Goal: Information Seeking & Learning: Learn about a topic

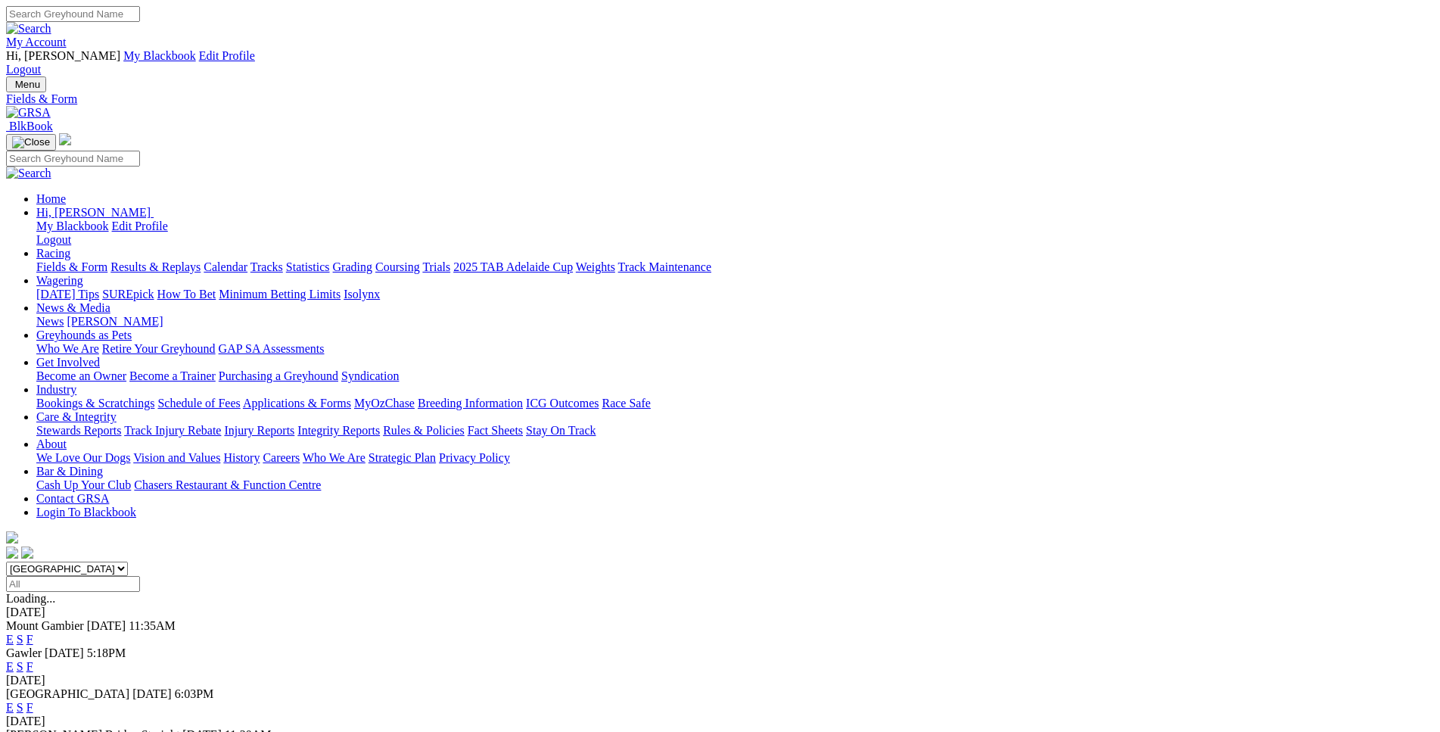
click at [6, 562] on select "South Australia New South Wales Northern Territory Queensland Tasmania Victoria…" at bounding box center [67, 569] width 122 height 14
select select "WA"
click option "[GEOGRAPHIC_DATA]" at bounding box center [0, 0] width 0 height 0
click at [14, 633] on link "E" at bounding box center [10, 639] width 8 height 13
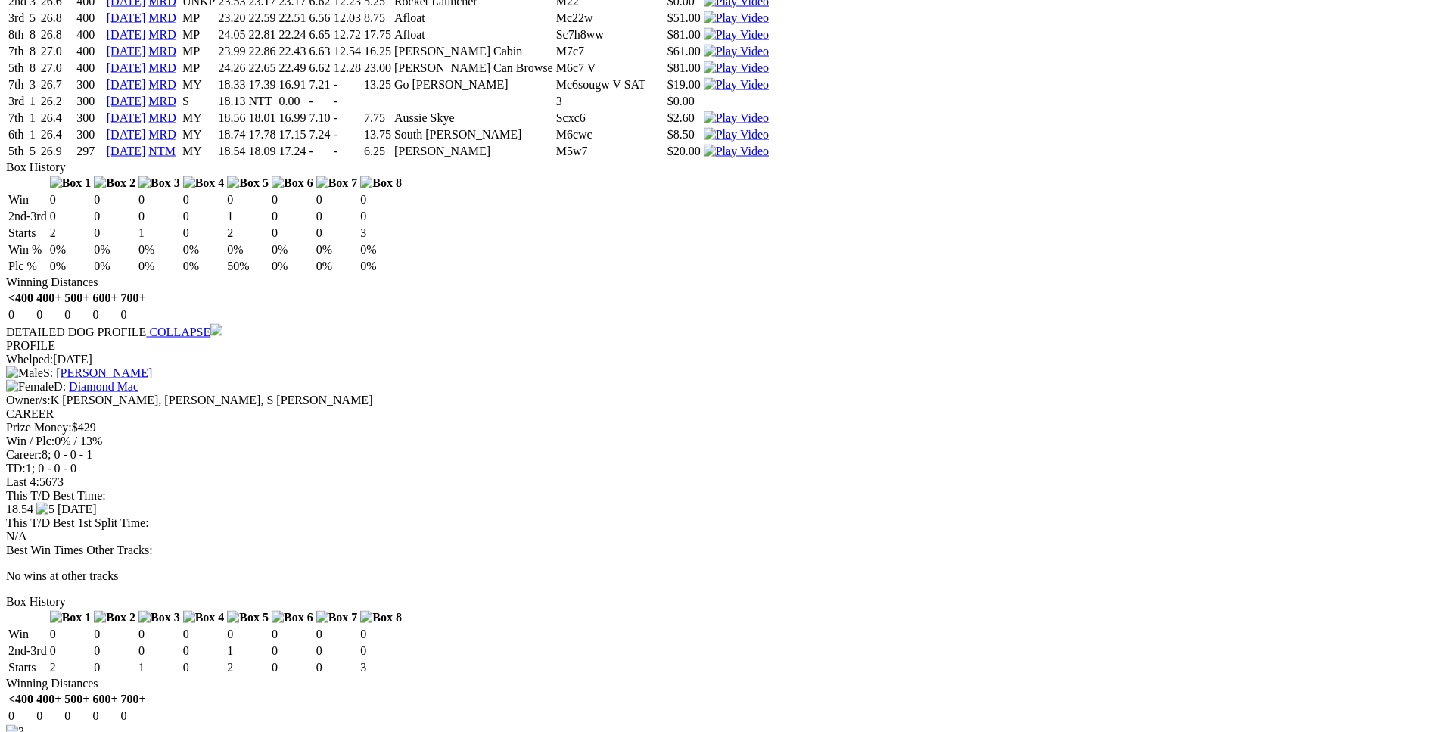
scroll to position [2701, 0]
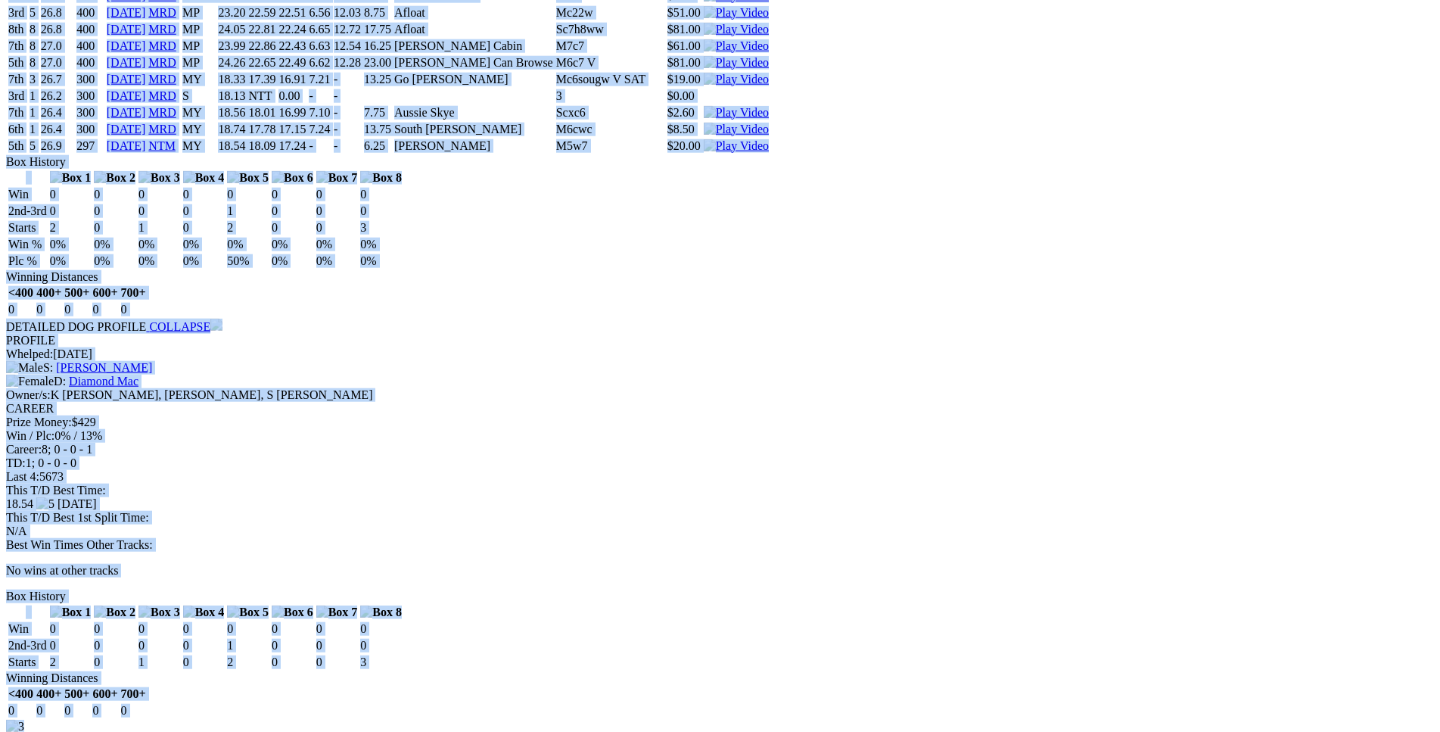
drag, startPoint x: 220, startPoint y: 372, endPoint x: 1214, endPoint y: 181, distance: 1012.1
copy div "Blue Danni (MY) D • Blue T: Graeme Hall Thornlie $40.00 F B W(kg) D(m) Date Tra…"
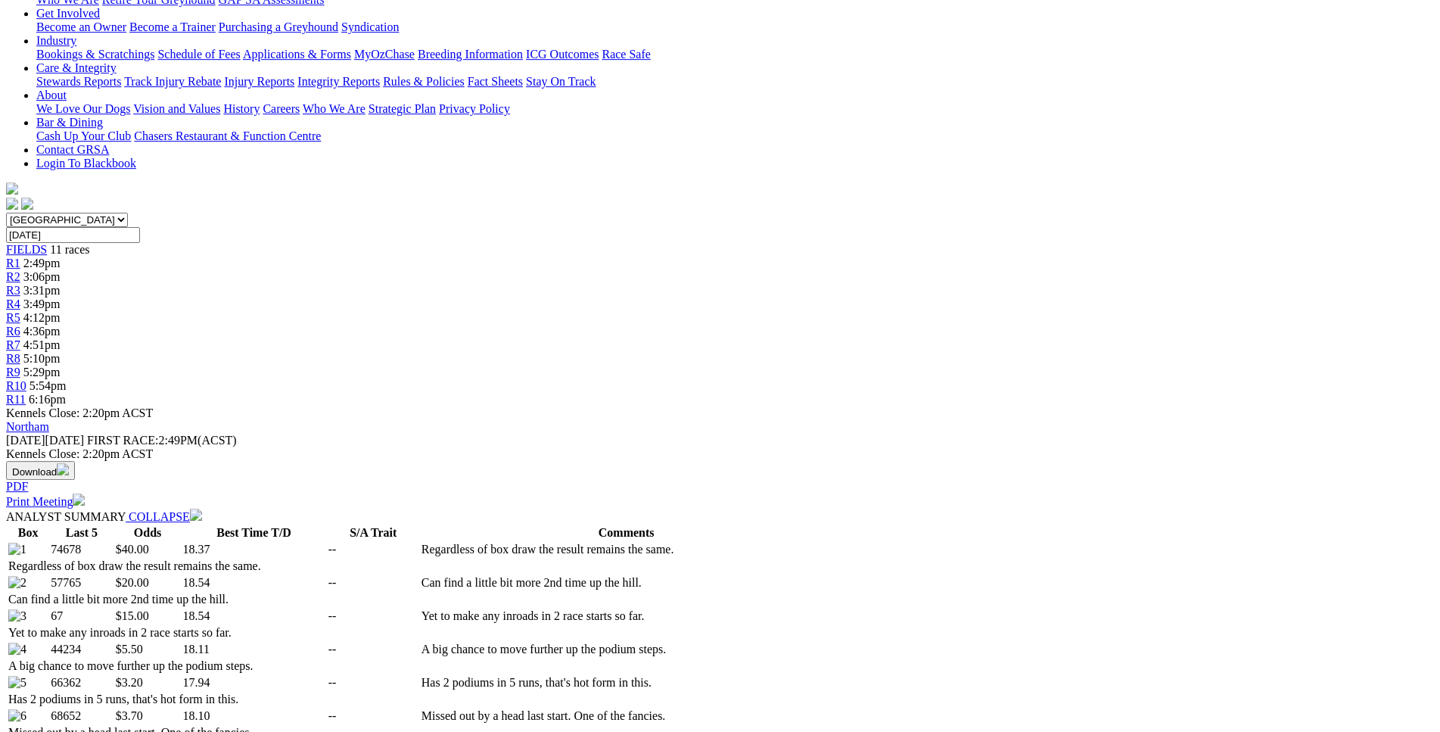
scroll to position [76, 0]
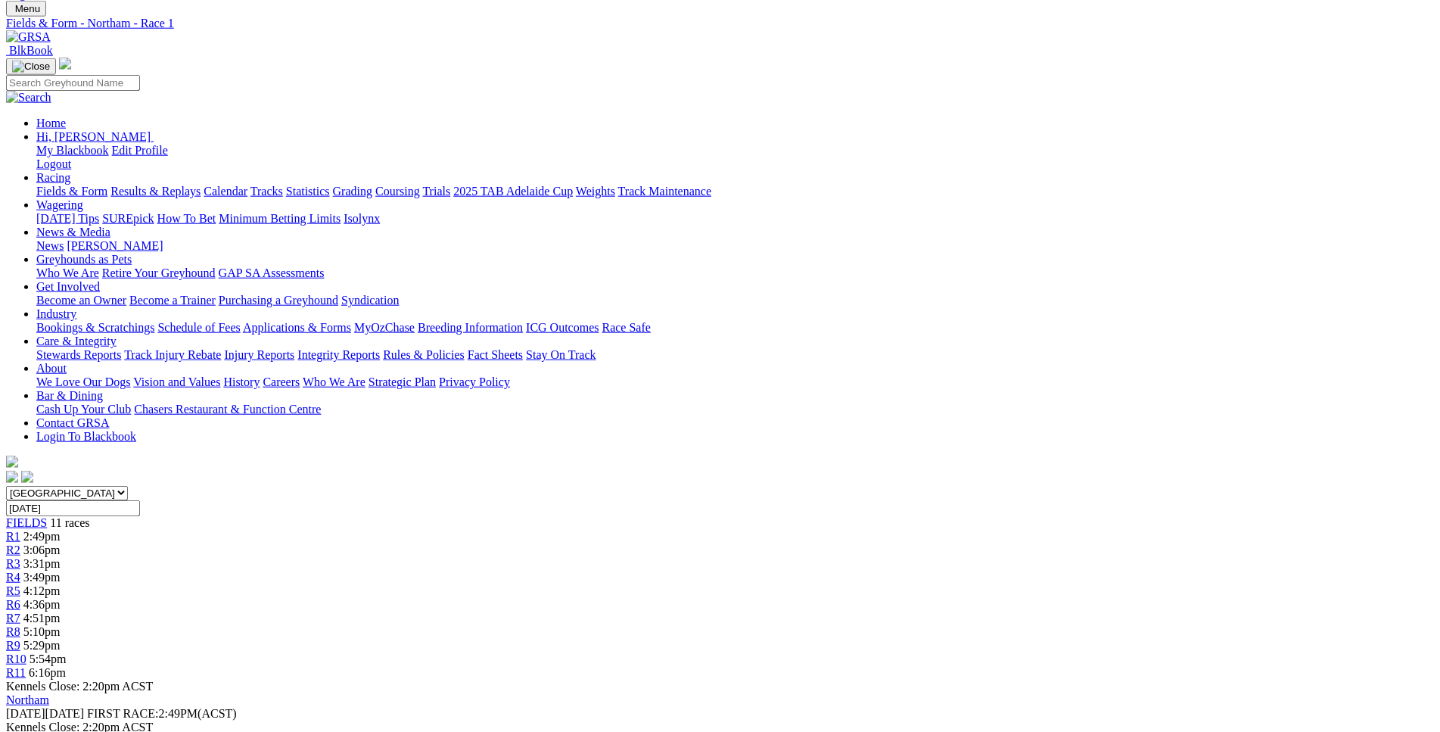
click at [61, 543] on span "3:06pm" at bounding box center [41, 549] width 37 height 13
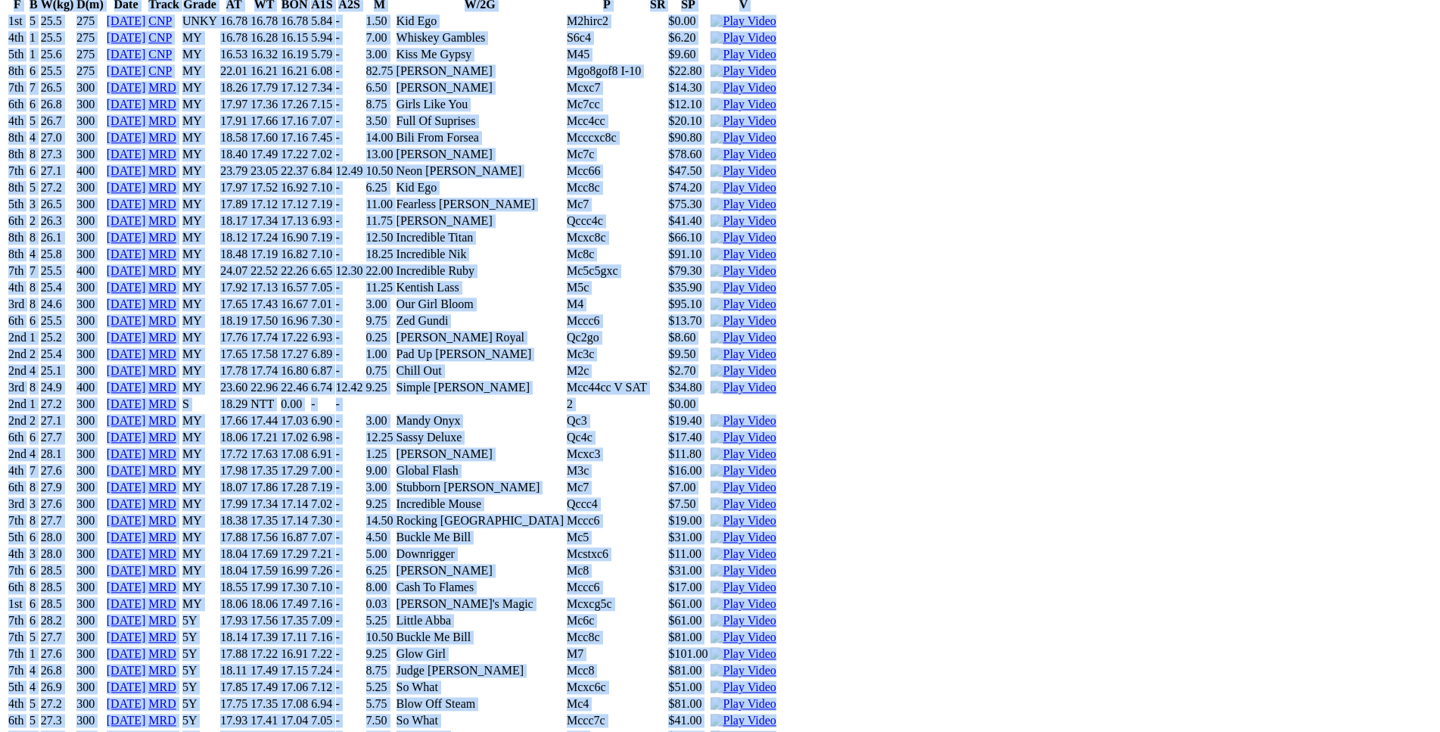
scroll to position [6021, 0]
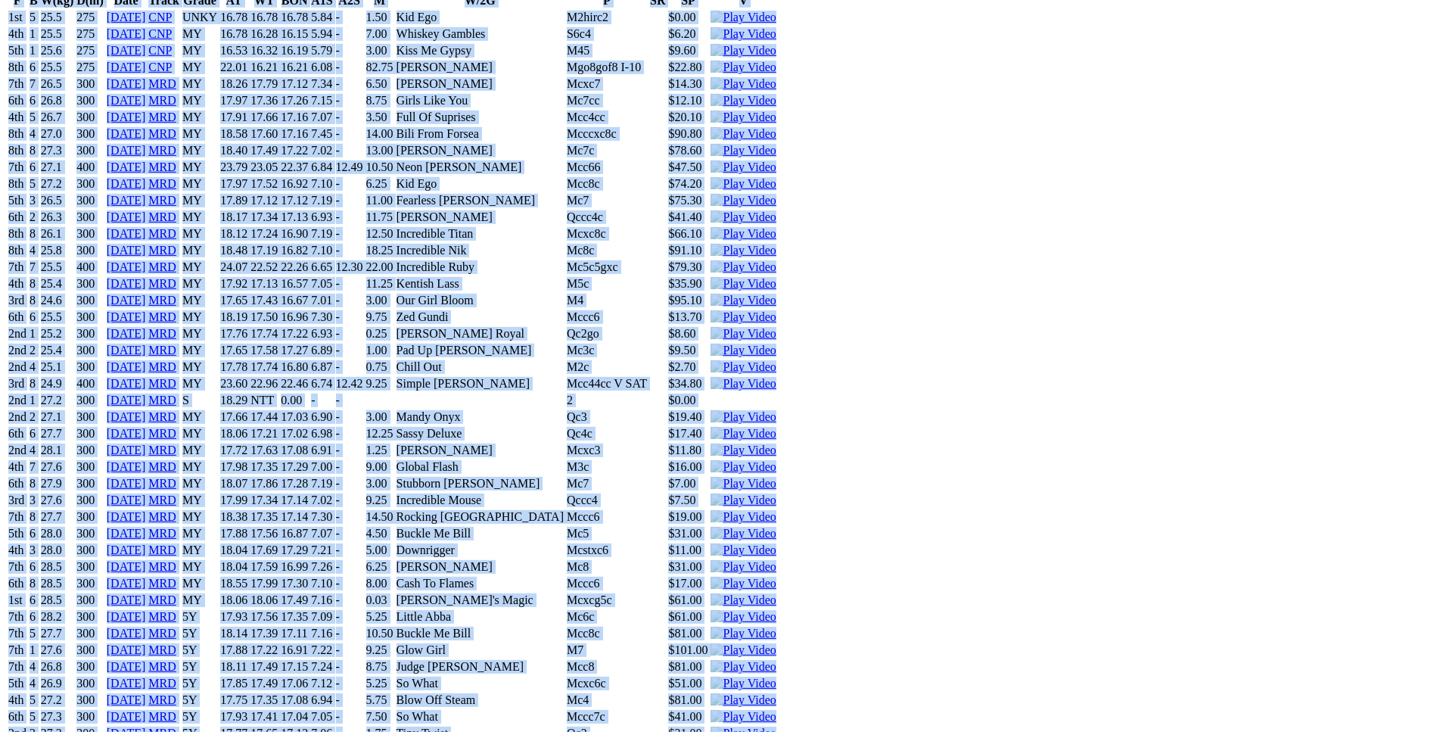
drag, startPoint x: 222, startPoint y: 197, endPoint x: 1221, endPoint y: 406, distance: 1020.7
copy div "Stomped Tin (5Y) B • Black T: Barry Mcpherson Southern River $6.50 F B W(kg) D(…"
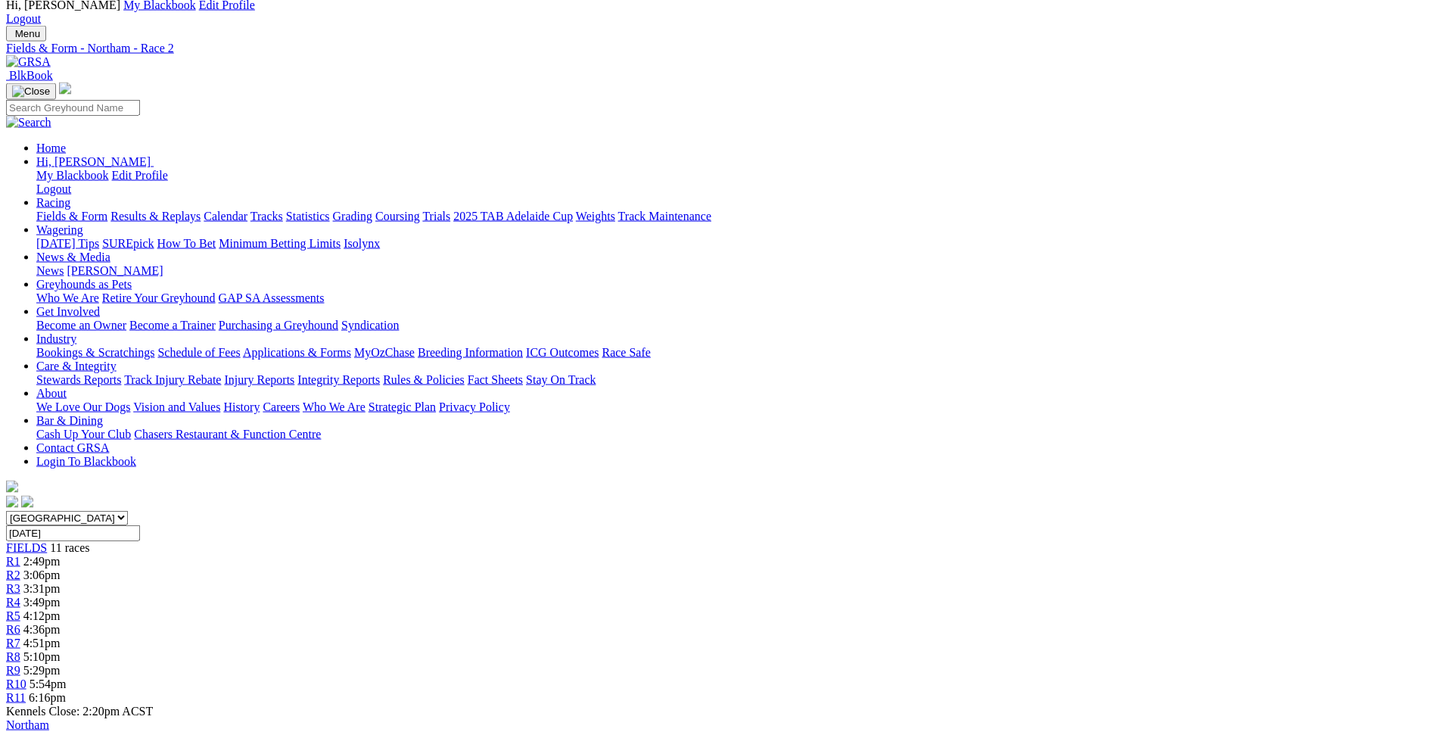
scroll to position [0, 0]
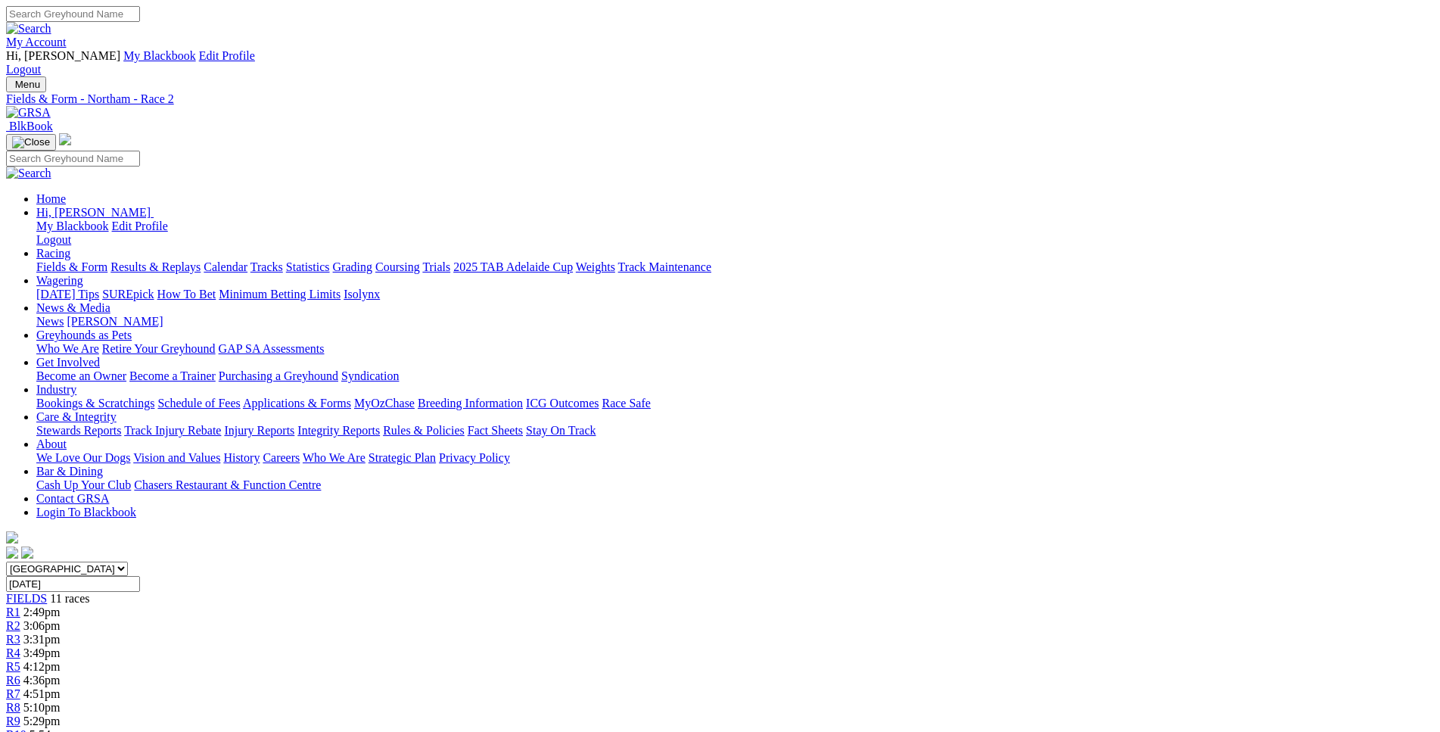
click at [61, 633] on span "3:31pm" at bounding box center [41, 639] width 37 height 13
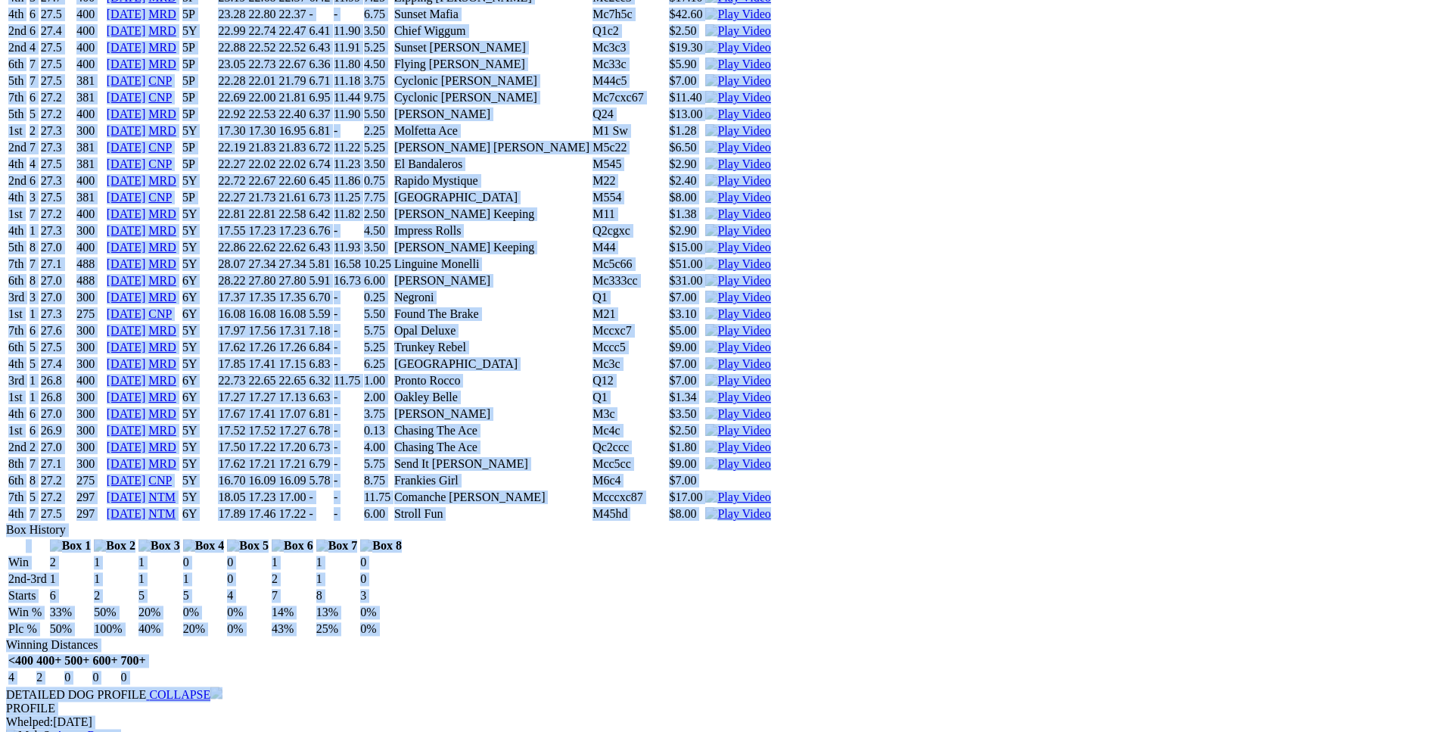
scroll to position [11967, 0]
drag, startPoint x: 219, startPoint y: 133, endPoint x: 1200, endPoint y: 366, distance: 1008.8
copy div "Dashing Serpent (6Y) B • Dark Bdl T: Tracey Hine Wundowie $2.00 F B W(kg) D(m) …"
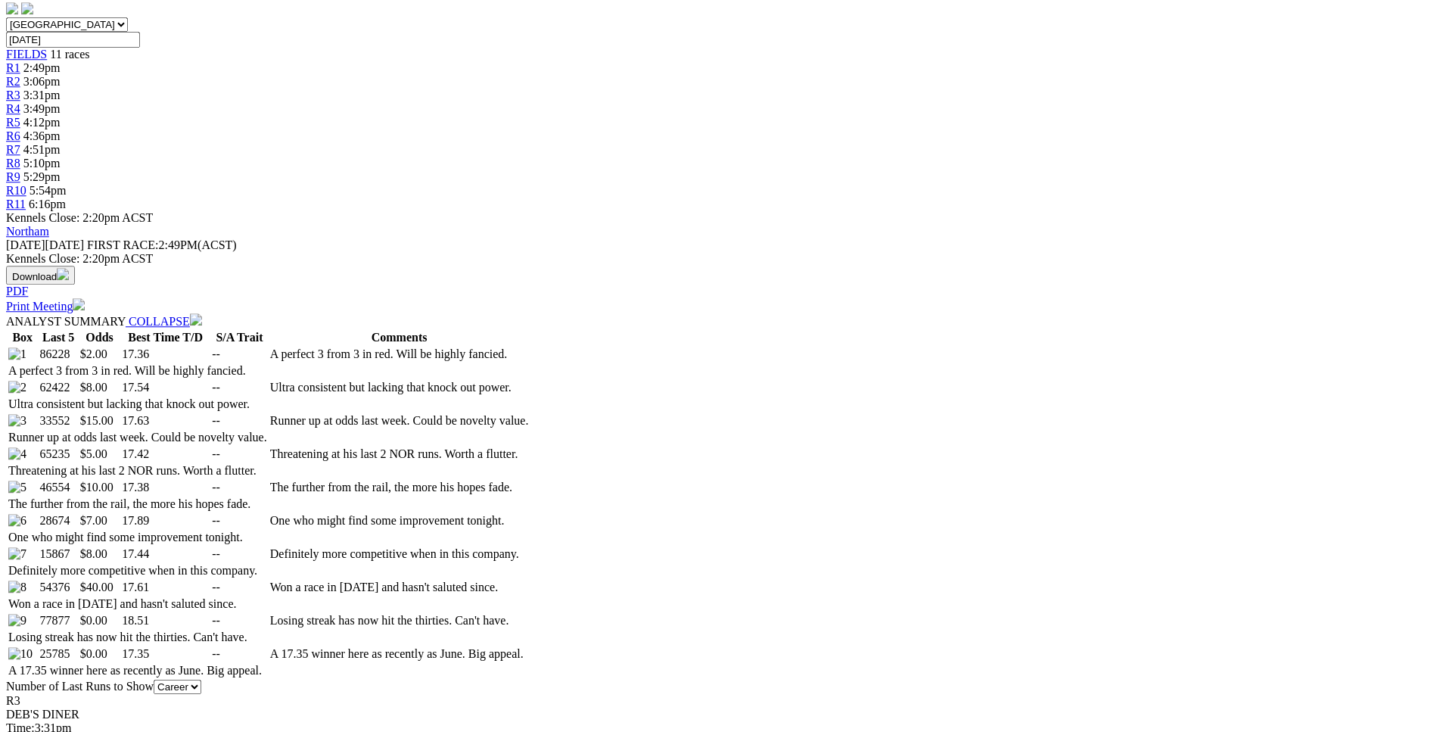
scroll to position [0, 0]
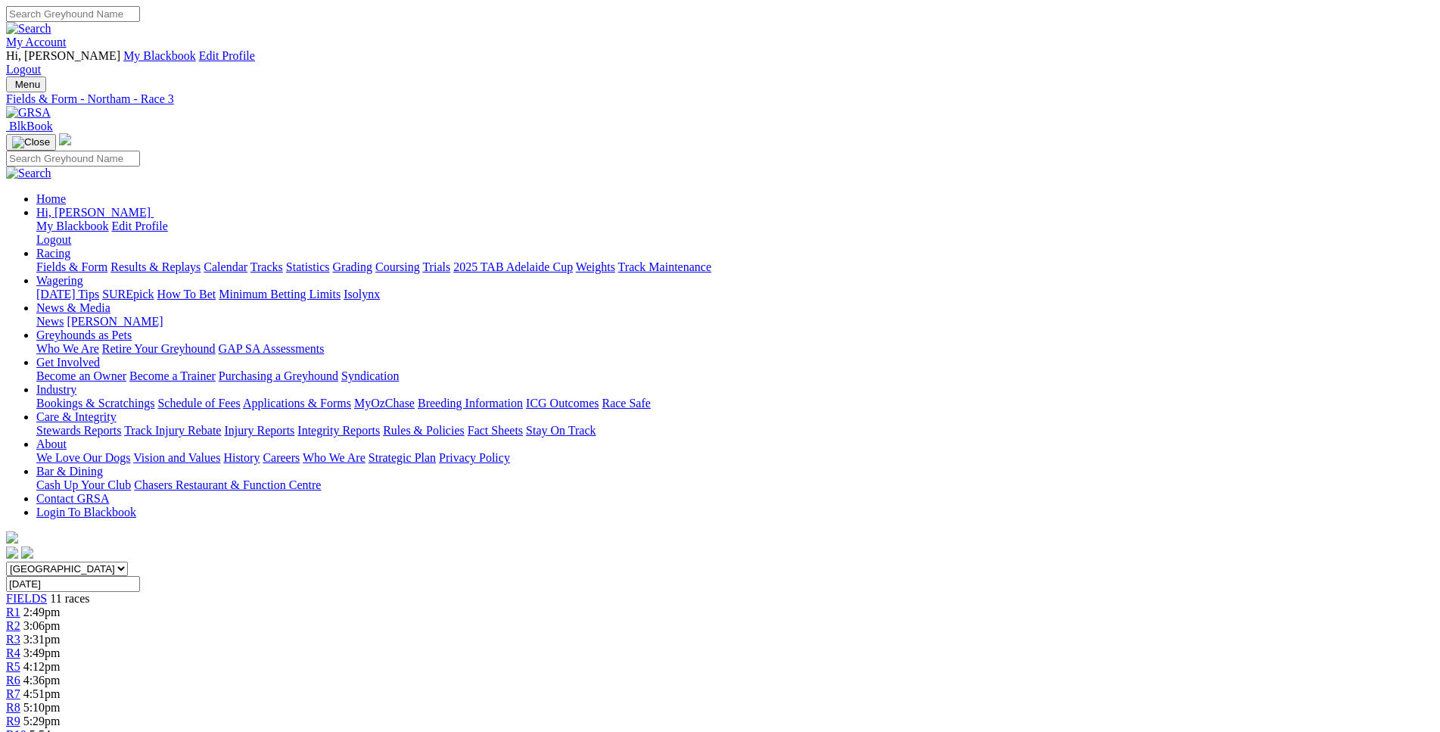
click at [61, 606] on span "2:49pm" at bounding box center [41, 612] width 37 height 13
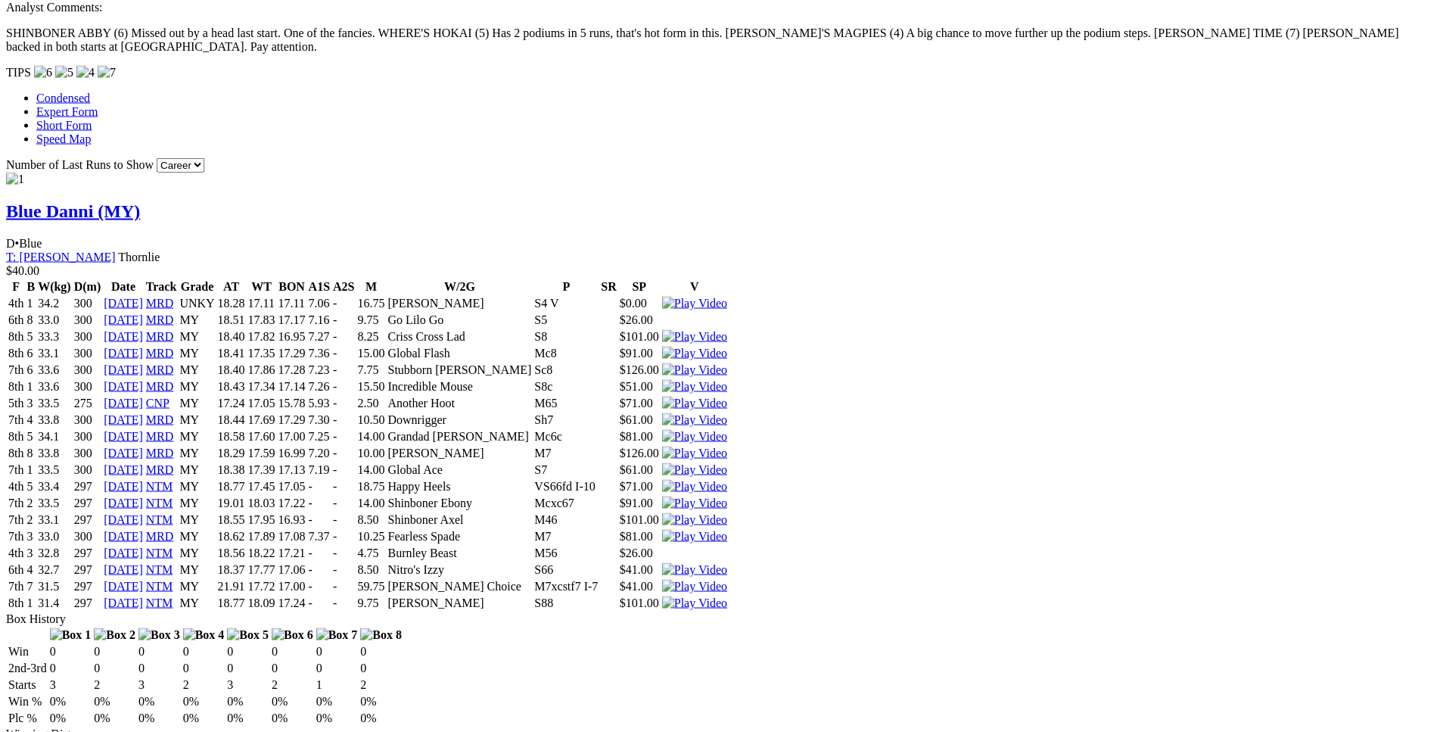
scroll to position [1393, 0]
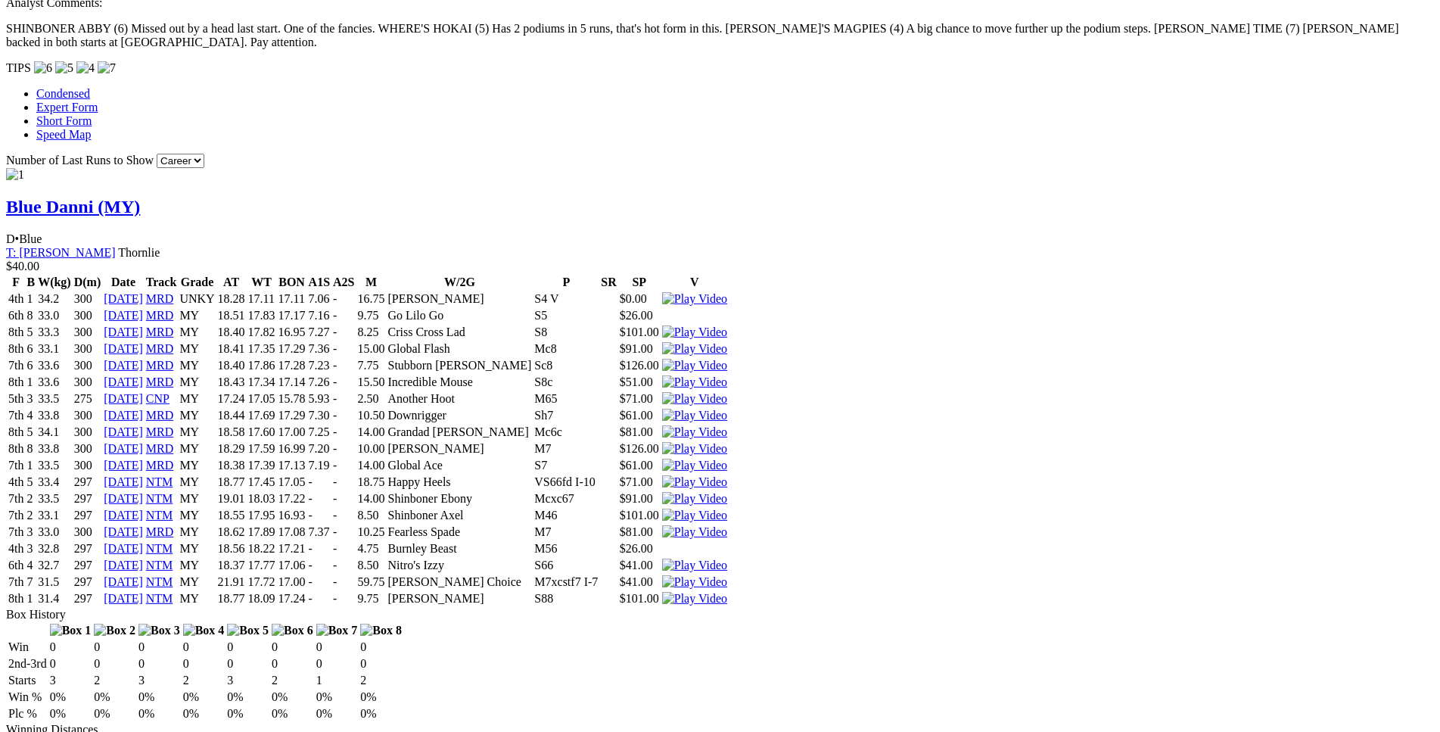
drag, startPoint x: 222, startPoint y: 62, endPoint x: 898, endPoint y: 112, distance: 678.5
copy table "F B W(kg) D(m) Date Track Grade AT WT BON A1S A2S M W/2G P SR SP V 4th 5 24.0 3…"
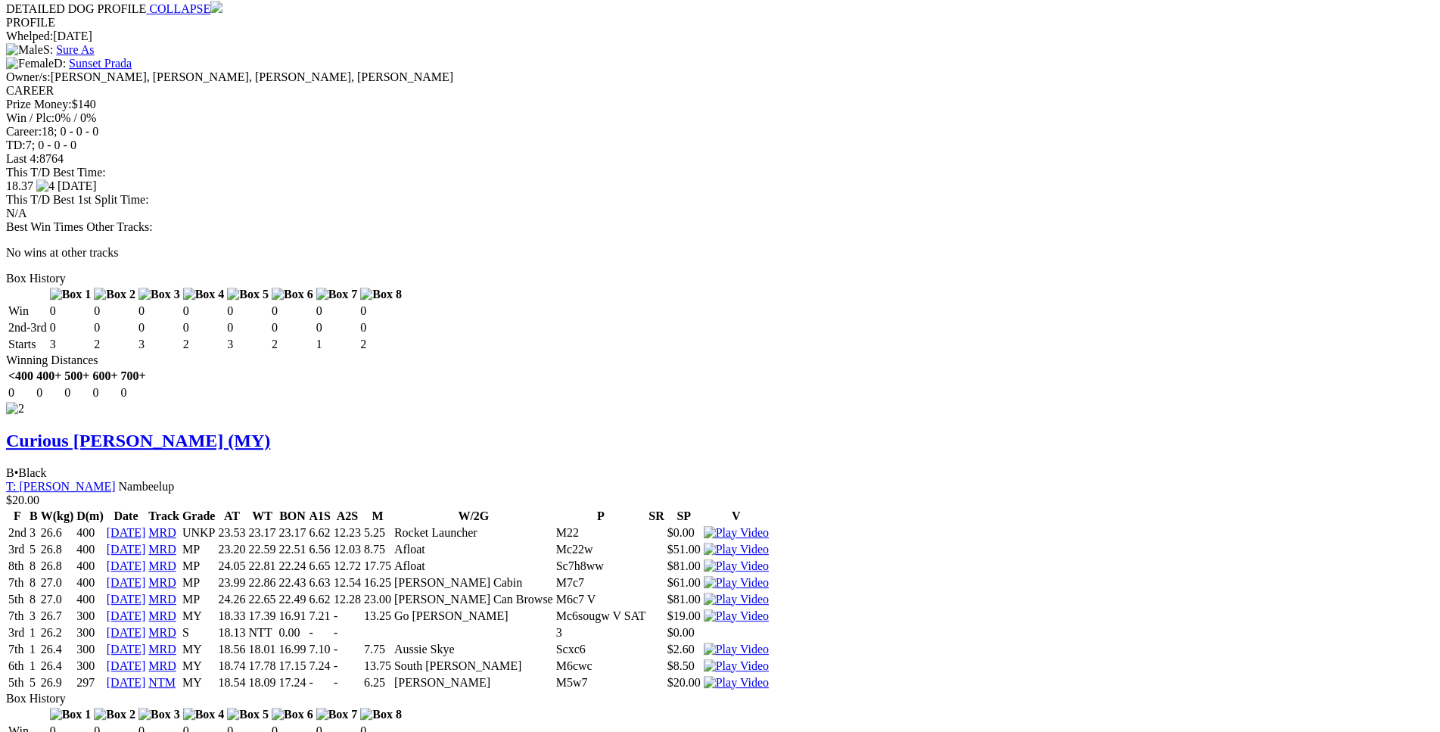
scroll to position [2165, 0]
drag, startPoint x: 224, startPoint y: 241, endPoint x: 895, endPoint y: 292, distance: 673.3
copy table "F B W(kg) D(m) Date Track Grade AT WT BON A1S A2S M W/2G P SR SP V 2nd 3 22.8 3…"
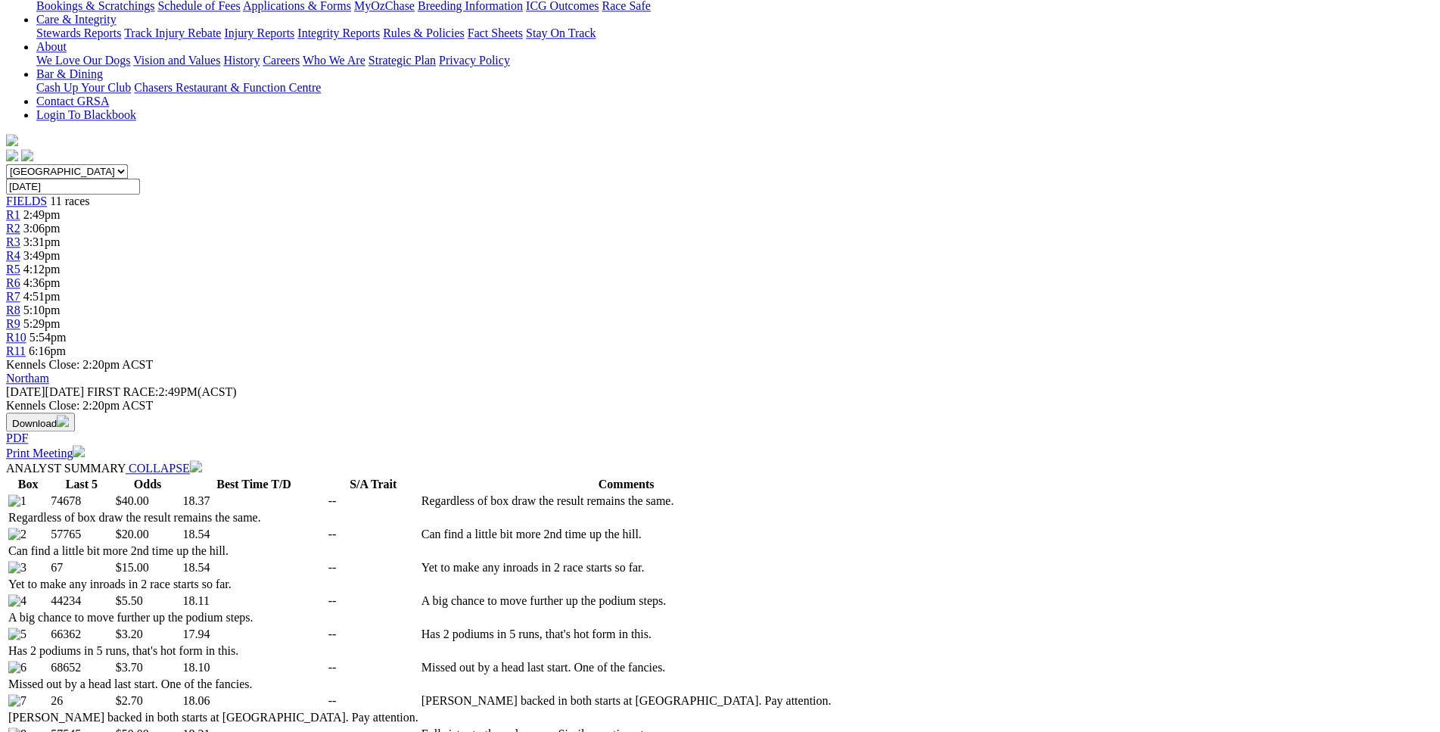
scroll to position [0, 0]
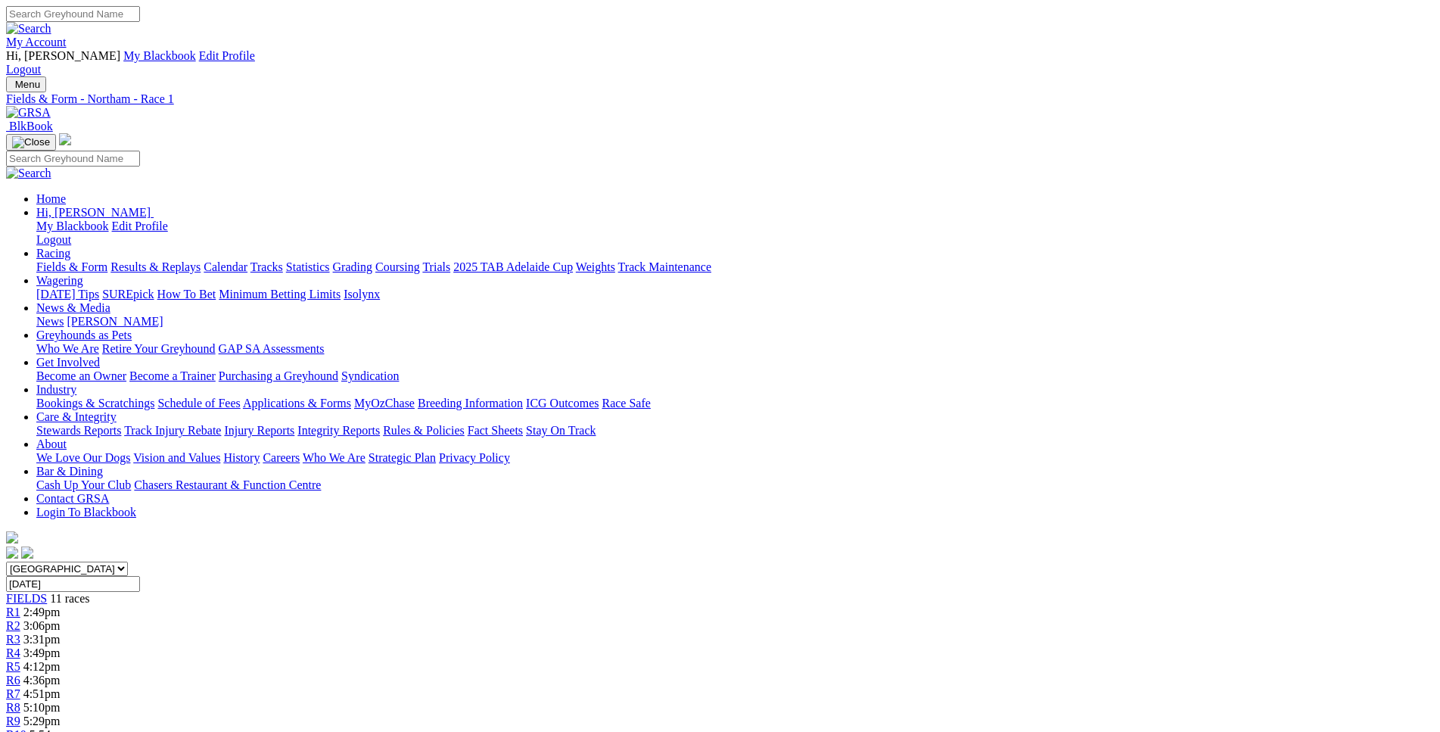
click at [61, 619] on span "3:06pm" at bounding box center [41, 625] width 37 height 13
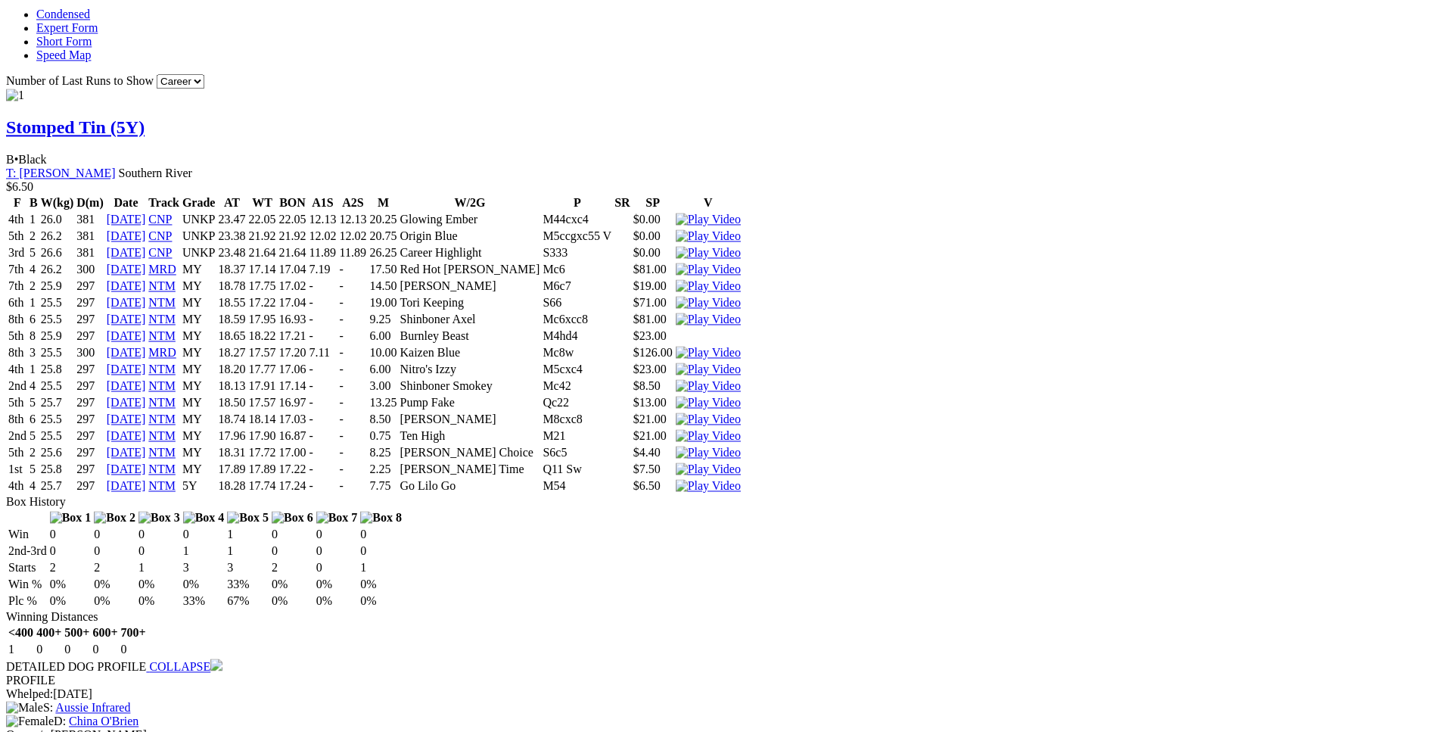
scroll to position [1544, 0]
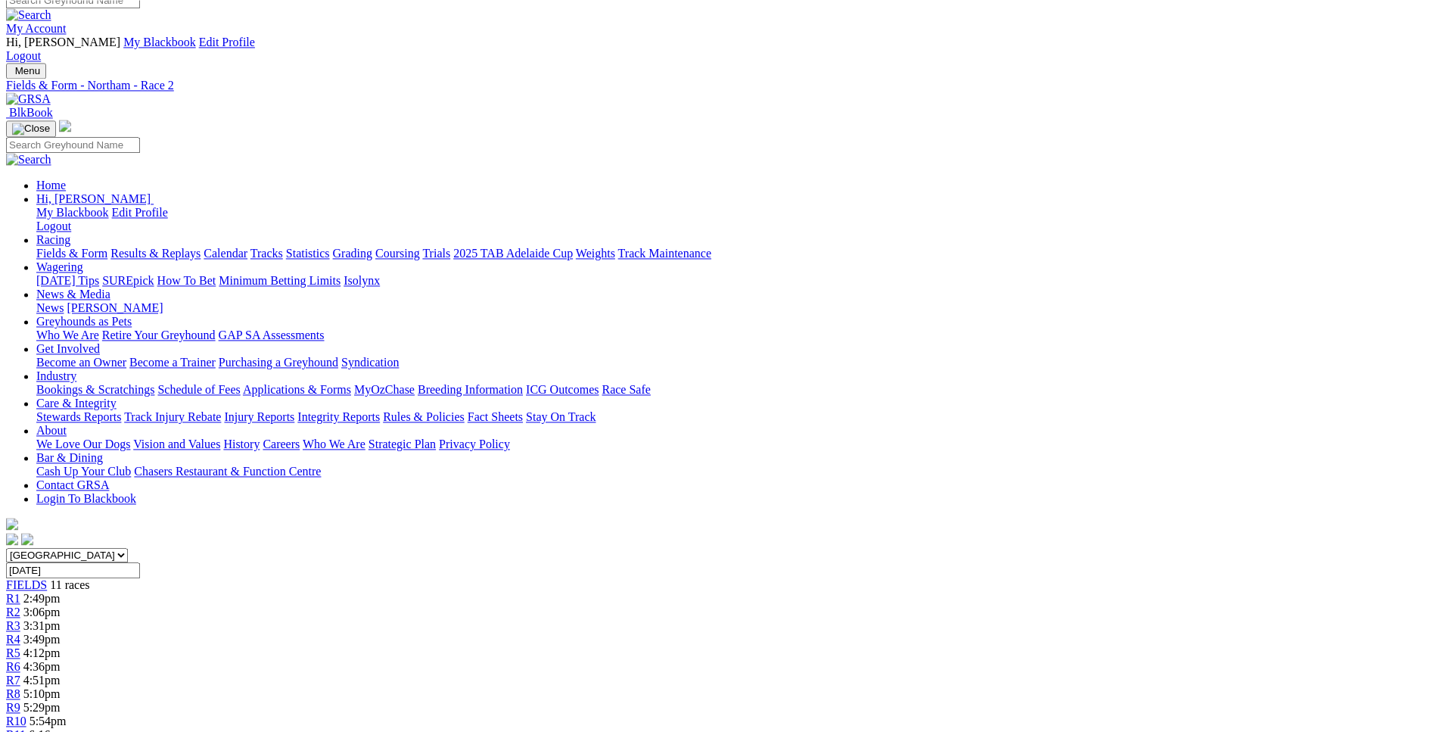
scroll to position [0, 0]
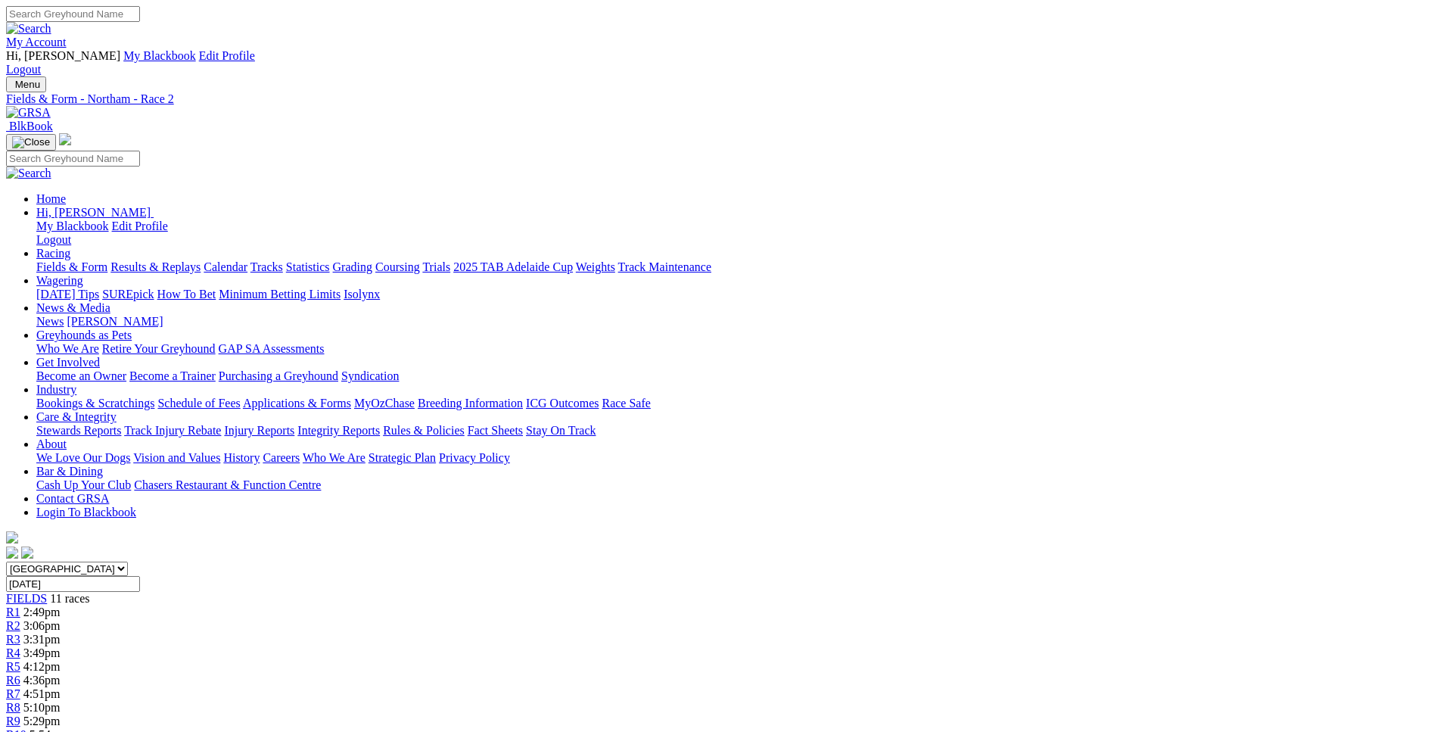
click at [20, 633] on span "R3" at bounding box center [13, 639] width 14 height 13
